Goal: Information Seeking & Learning: Learn about a topic

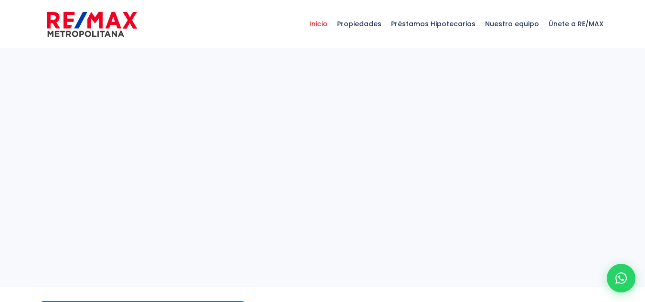
select select
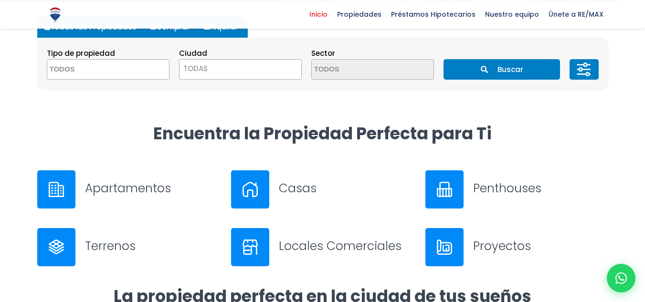
scroll to position [216, 0]
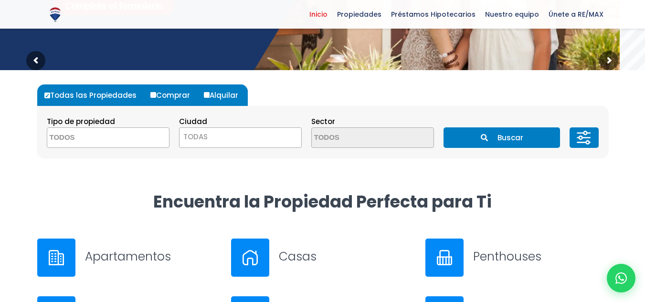
click at [476, 142] on button "Buscar" at bounding box center [502, 138] width 117 height 21
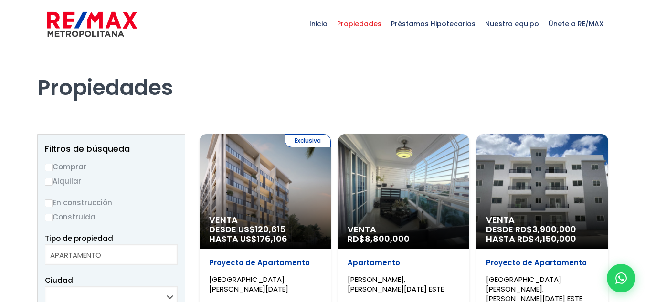
select select
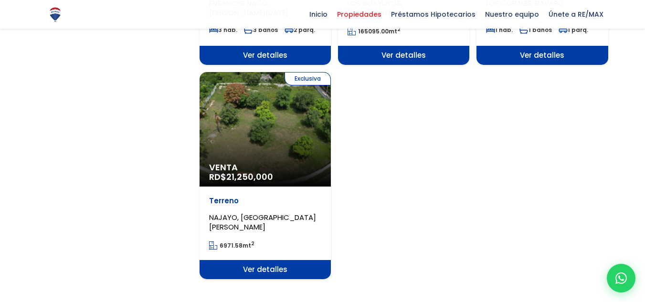
scroll to position [1160, 0]
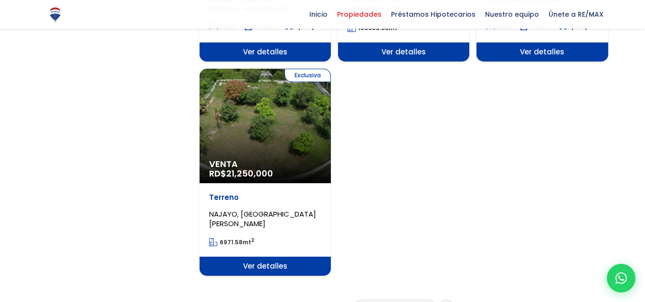
click at [274, 210] on p "NAJAYO, [GEOGRAPHIC_DATA][PERSON_NAME]" at bounding box center [265, 219] width 112 height 19
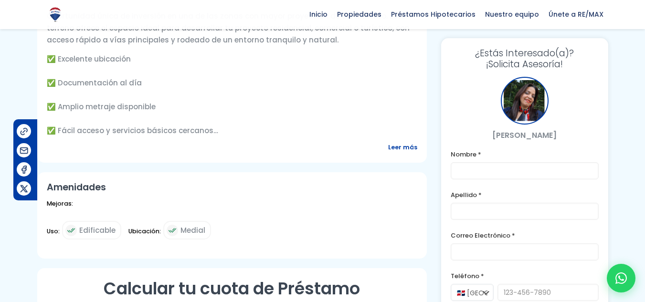
scroll to position [368, 0]
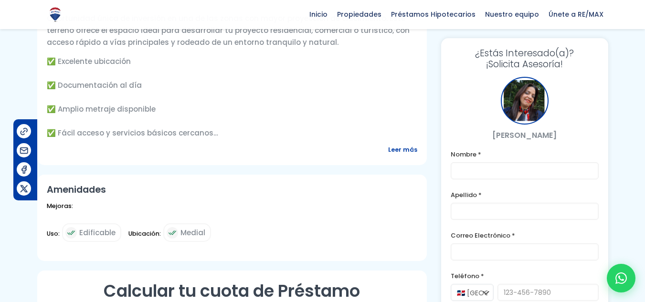
click at [398, 150] on span "Leer más" at bounding box center [402, 150] width 29 height 12
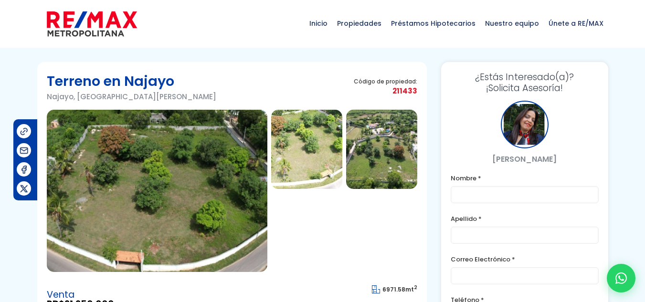
scroll to position [0, 0]
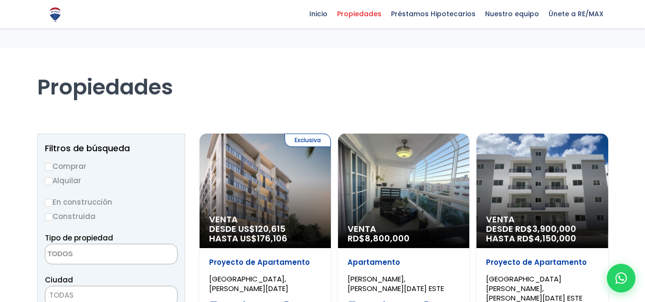
select select
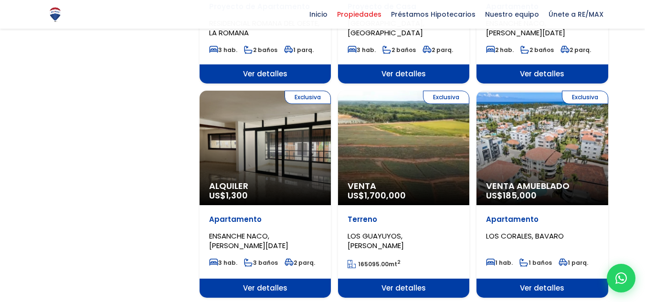
scroll to position [904, 0]
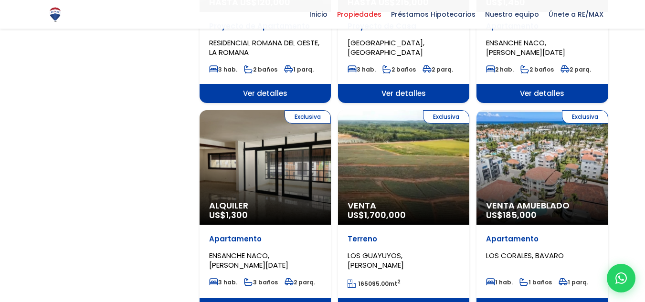
click at [508, 157] on div "Exclusiva Venta Amueblado US$ 185,000" at bounding box center [542, 167] width 131 height 115
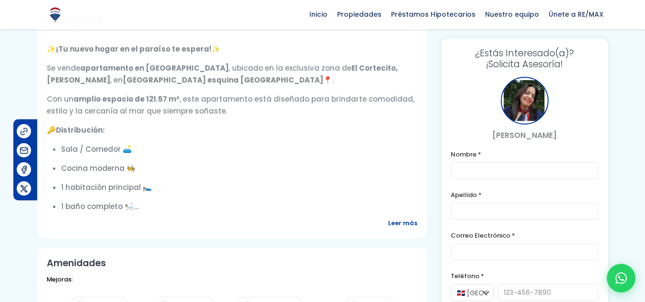
scroll to position [357, 0]
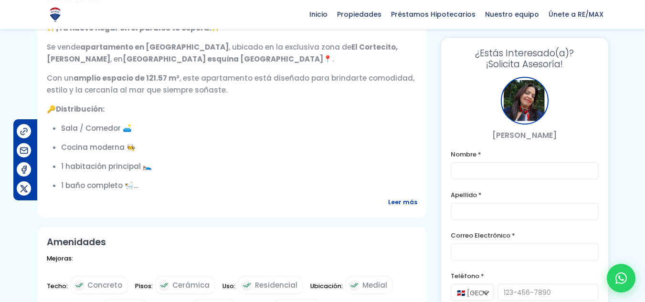
click at [392, 196] on span "Leer más" at bounding box center [402, 202] width 29 height 12
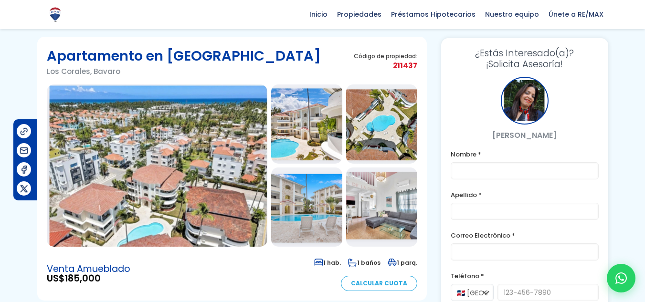
scroll to position [0, 0]
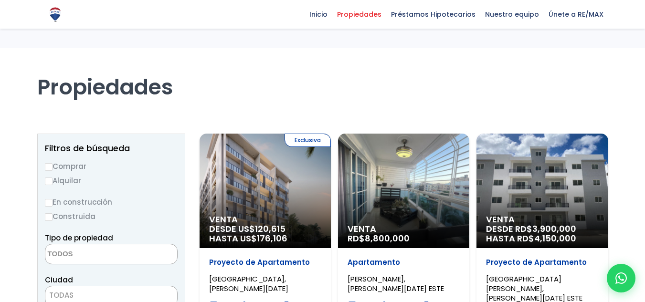
select select
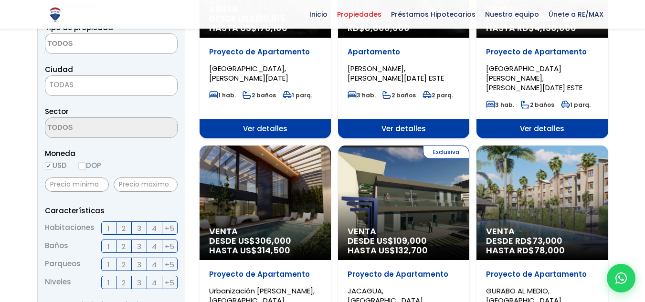
scroll to position [110, 0]
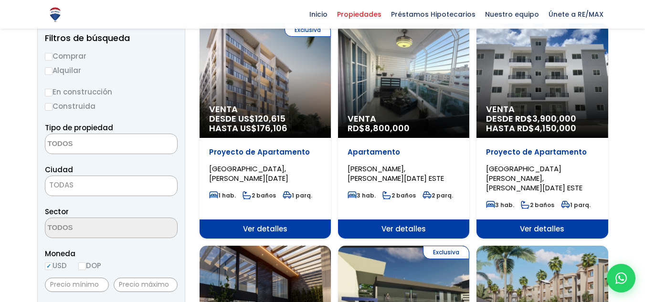
click at [260, 94] on div "Exclusiva Venta DESDE US$ 120,615 HASTA US$ 176,106" at bounding box center [265, 80] width 131 height 115
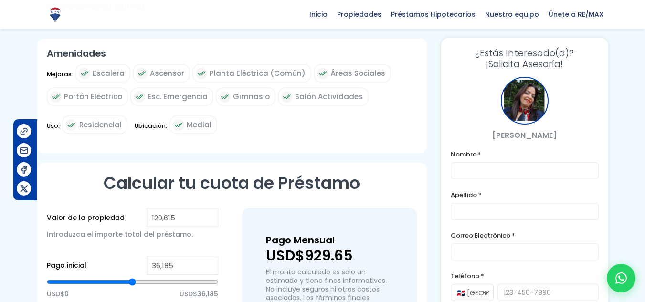
scroll to position [434, 0]
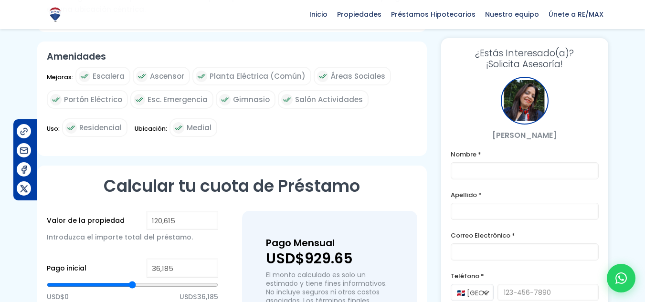
click at [116, 128] on span "Residencial" at bounding box center [100, 128] width 43 height 12
click at [151, 129] on span "Ubicación:" at bounding box center [151, 132] width 32 height 19
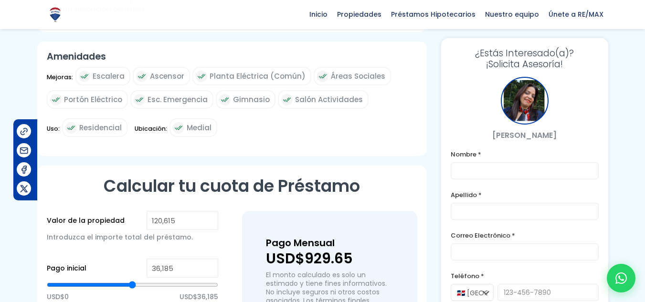
click at [190, 129] on span "Medial" at bounding box center [199, 128] width 25 height 12
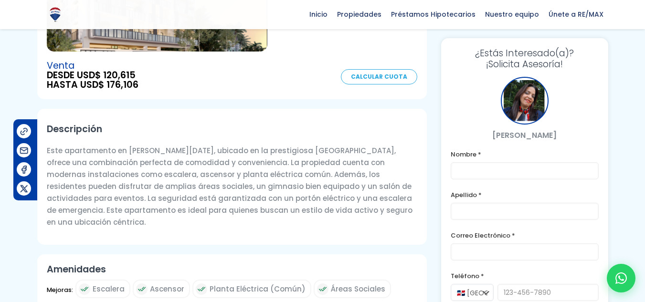
scroll to position [221, 0]
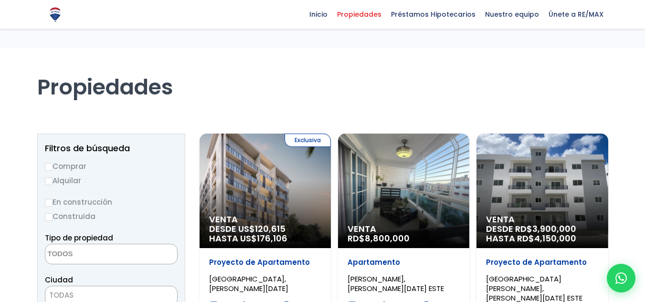
select select
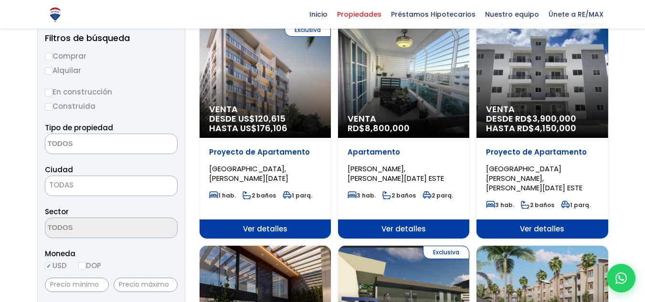
click at [513, 169] on span "CIUDAD JUAN BOSCH, SANTO DOMINGO ESTE" at bounding box center [534, 178] width 96 height 29
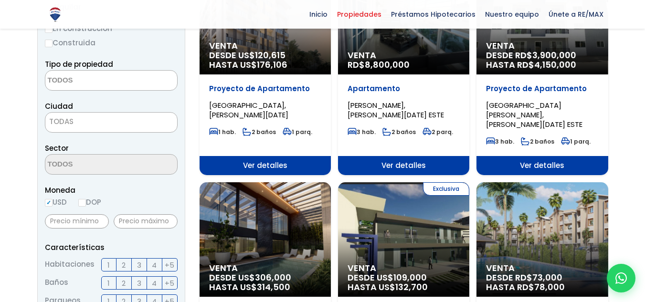
scroll to position [359, 0]
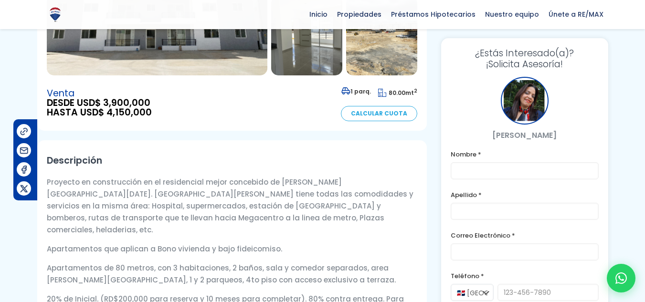
scroll to position [214, 0]
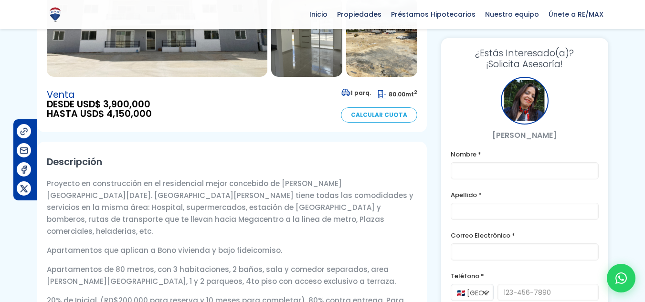
click at [114, 100] on span "DESDE USD$ 3,900,000" at bounding box center [99, 105] width 105 height 10
click at [98, 183] on p "Proyecto en construcción en el residencial mejor concebido de Santo Domingo Est…" at bounding box center [232, 208] width 371 height 60
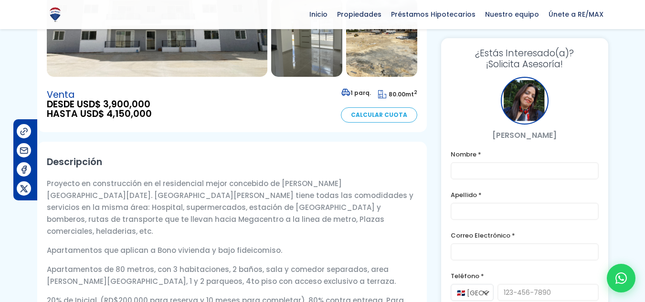
click at [98, 183] on p "Proyecto en construcción en el residencial mejor concebido de Santo Domingo Est…" at bounding box center [232, 208] width 371 height 60
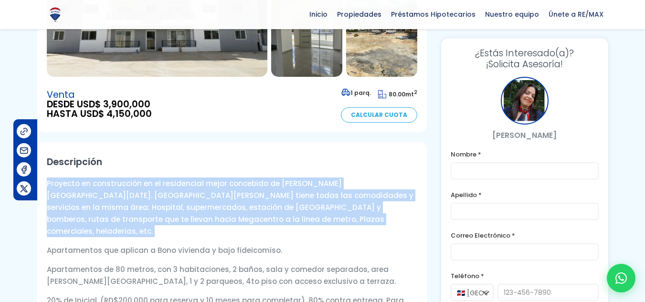
click at [98, 183] on p "Proyecto en construcción en el residencial mejor concebido de Santo Domingo Est…" at bounding box center [232, 208] width 371 height 60
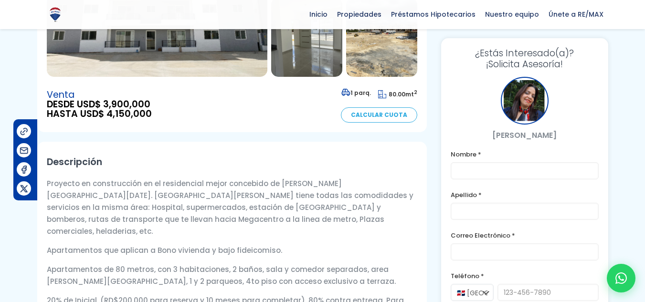
click at [107, 264] on p "Apartamentos de 80 metros, con 3 habitaciones, 2 baños, sala y comedor separado…" at bounding box center [232, 276] width 371 height 24
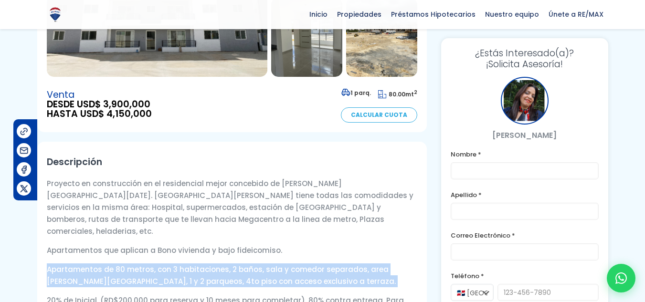
click at [107, 264] on p "Apartamentos de 80 metros, con 3 habitaciones, 2 baños, sala y comedor separado…" at bounding box center [232, 276] width 371 height 24
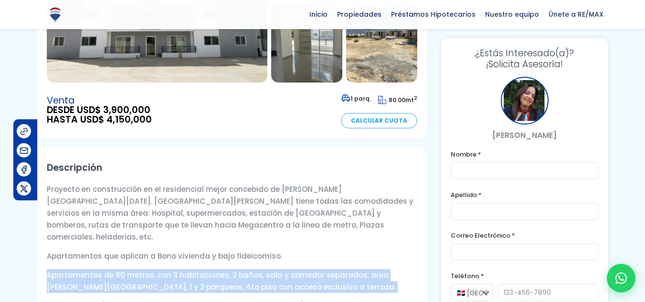
scroll to position [209, 0]
click at [190, 269] on p "Apartamentos de 80 metros, con 3 habitaciones, 2 baños, sala y comedor separado…" at bounding box center [232, 281] width 371 height 24
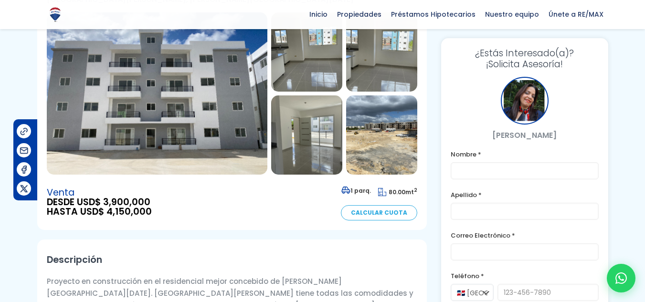
scroll to position [97, 0]
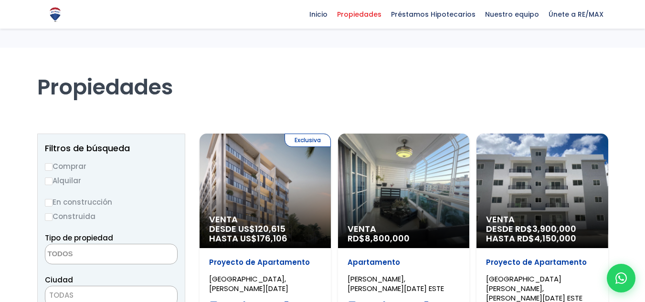
select select
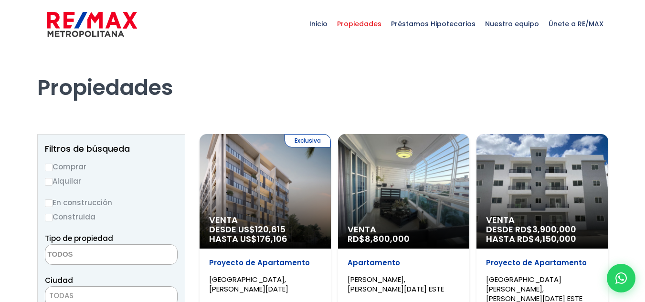
click at [294, 204] on div "Exclusiva Venta DESDE US$ 120,615 HASTA US$ 176,106" at bounding box center [265, 191] width 131 height 115
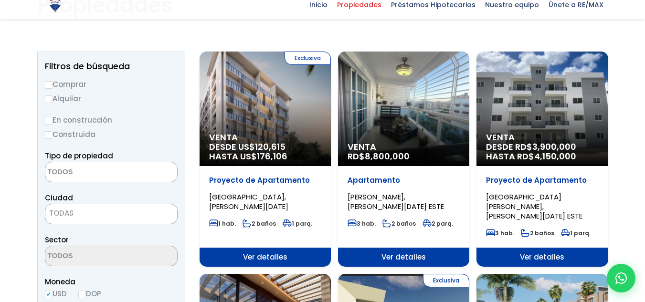
scroll to position [89, 0]
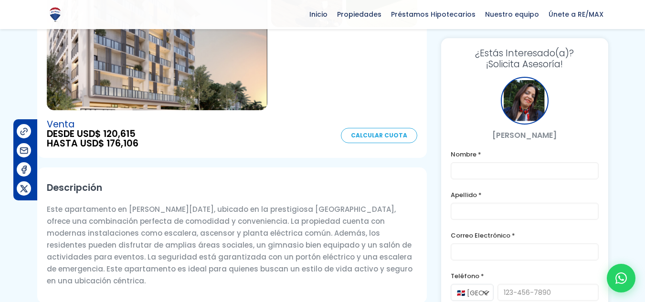
scroll to position [161, 0]
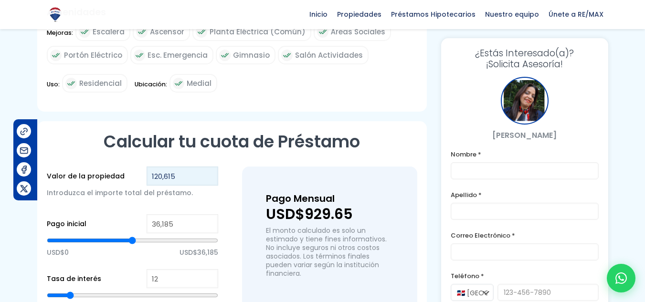
click at [170, 178] on input "120,615" at bounding box center [183, 176] width 72 height 19
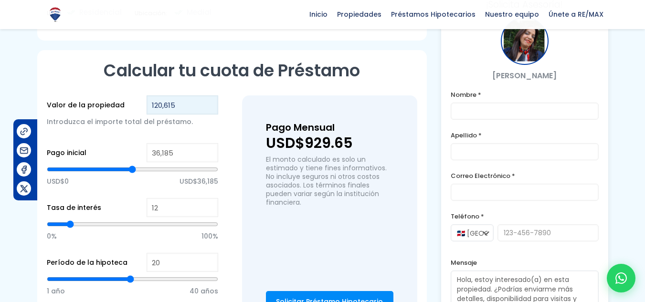
scroll to position [549, 0]
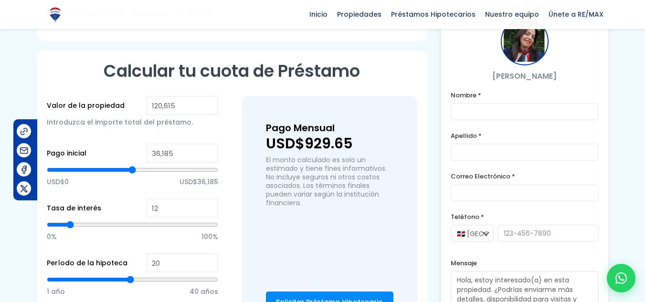
drag, startPoint x: 176, startPoint y: 190, endPoint x: 125, endPoint y: 178, distance: 52.5
click at [125, 178] on p "USD$0 USD$36,185" at bounding box center [132, 182] width 171 height 14
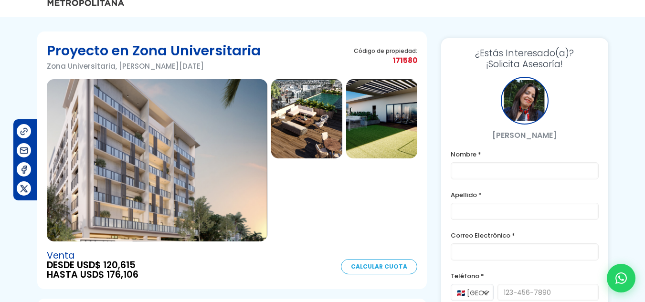
scroll to position [8, 0]
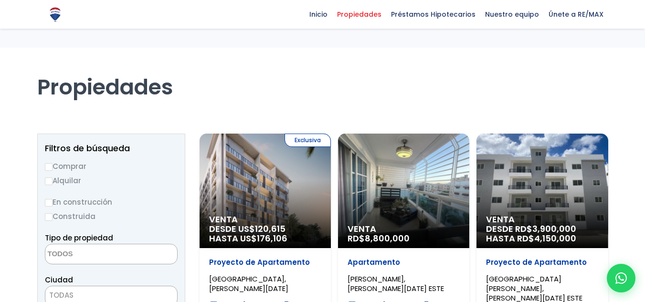
select select
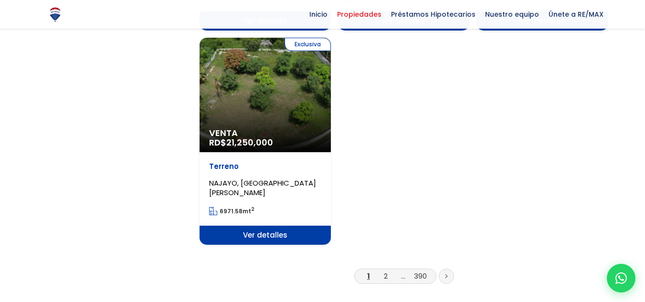
scroll to position [1191, 0]
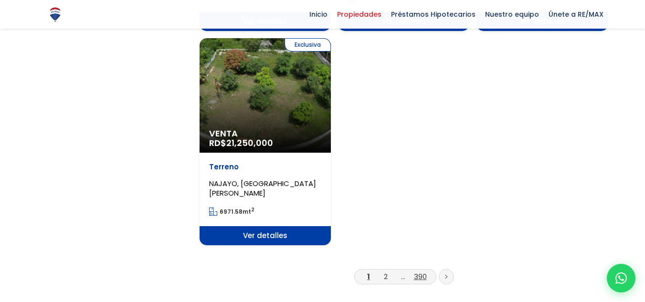
click at [416, 272] on link "390" at bounding box center [420, 277] width 13 height 10
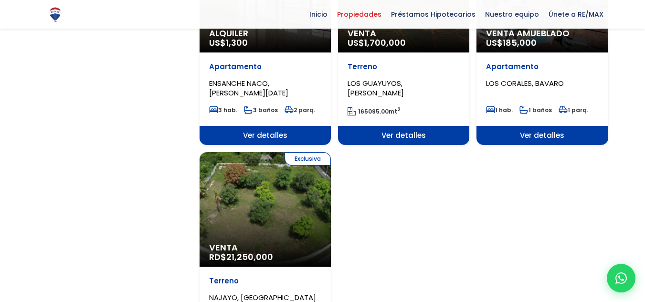
scroll to position [957, 0]
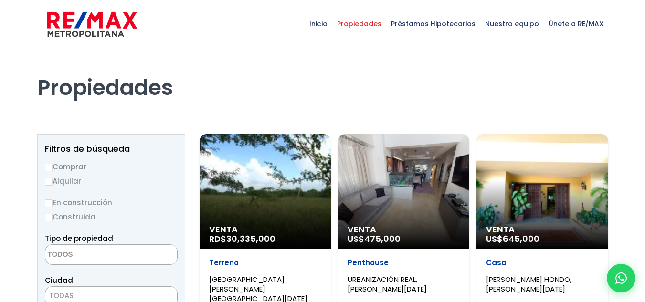
select select
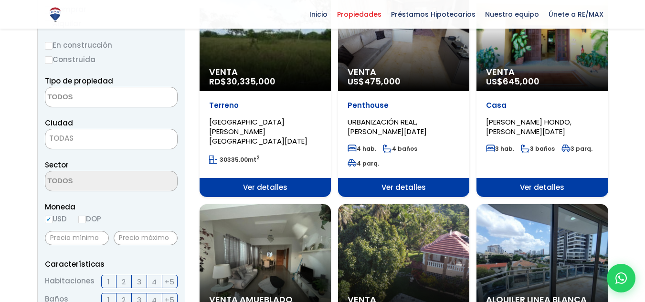
scroll to position [160, 0]
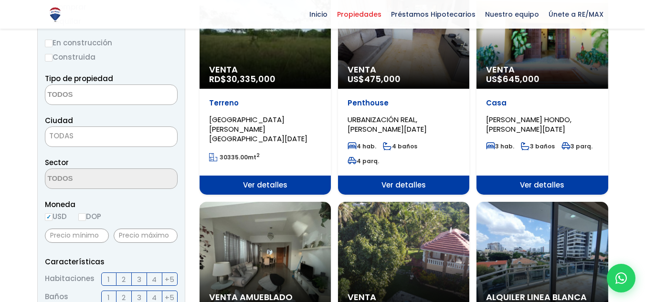
click at [238, 153] on span "30335.00" at bounding box center [234, 157] width 28 height 8
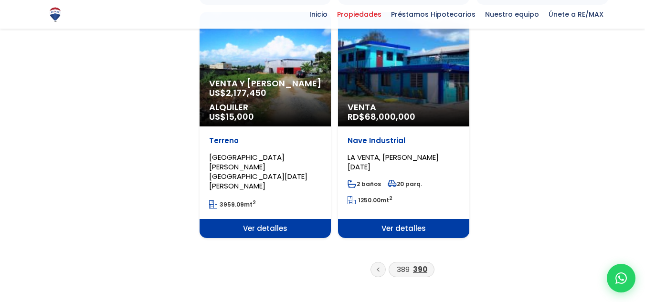
scroll to position [1046, 0]
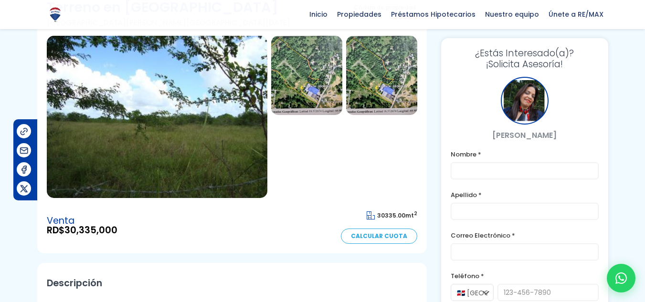
scroll to position [75, 0]
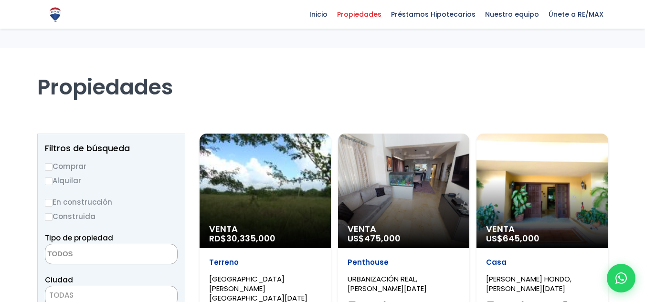
select select
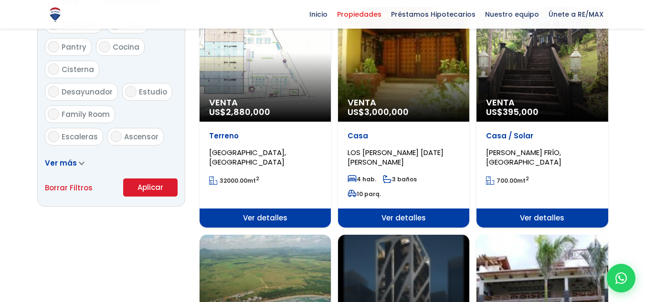
scroll to position [582, 0]
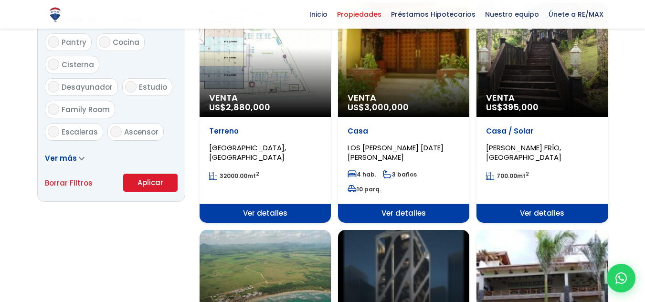
click at [375, 117] on div "Casa LOS PINOS, SANTO DOMINGO DE GUZMÁN 4 hab. 3 baños 10 parq." at bounding box center [403, 160] width 131 height 87
